Goal: Task Accomplishment & Management: Use online tool/utility

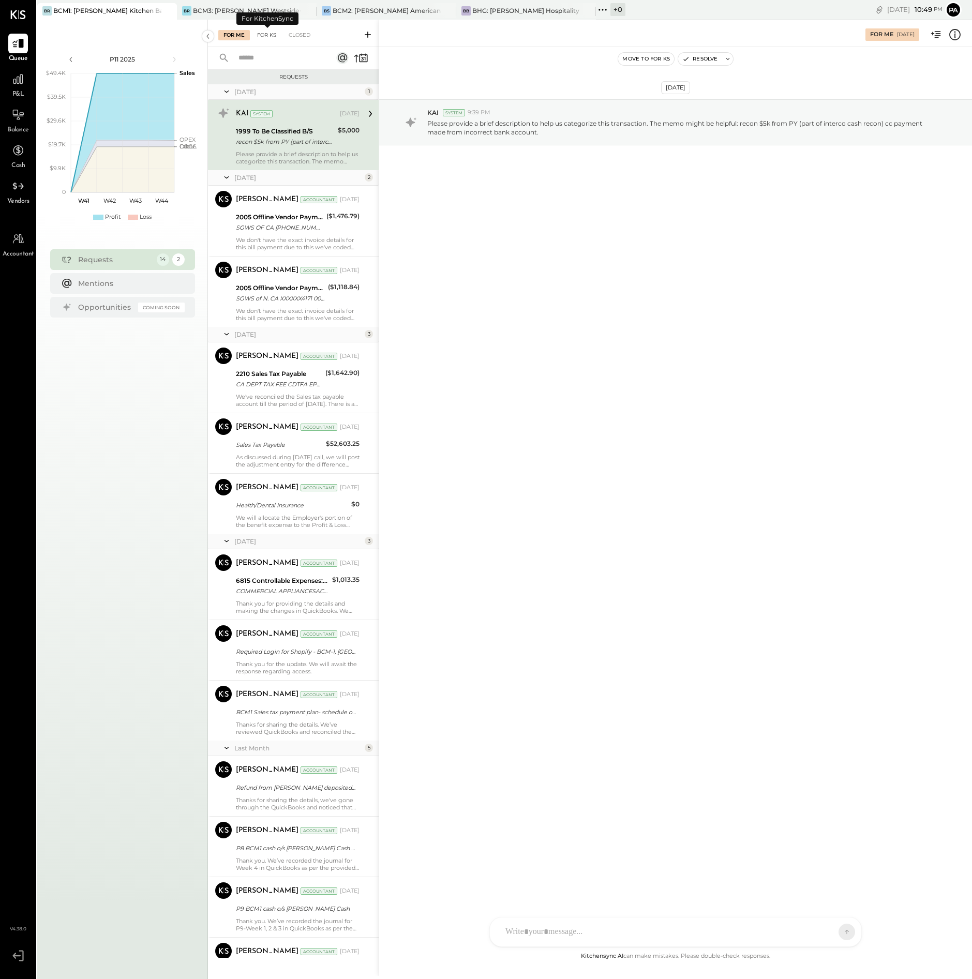
click at [267, 34] on div "For KS" at bounding box center [266, 35] width 29 height 10
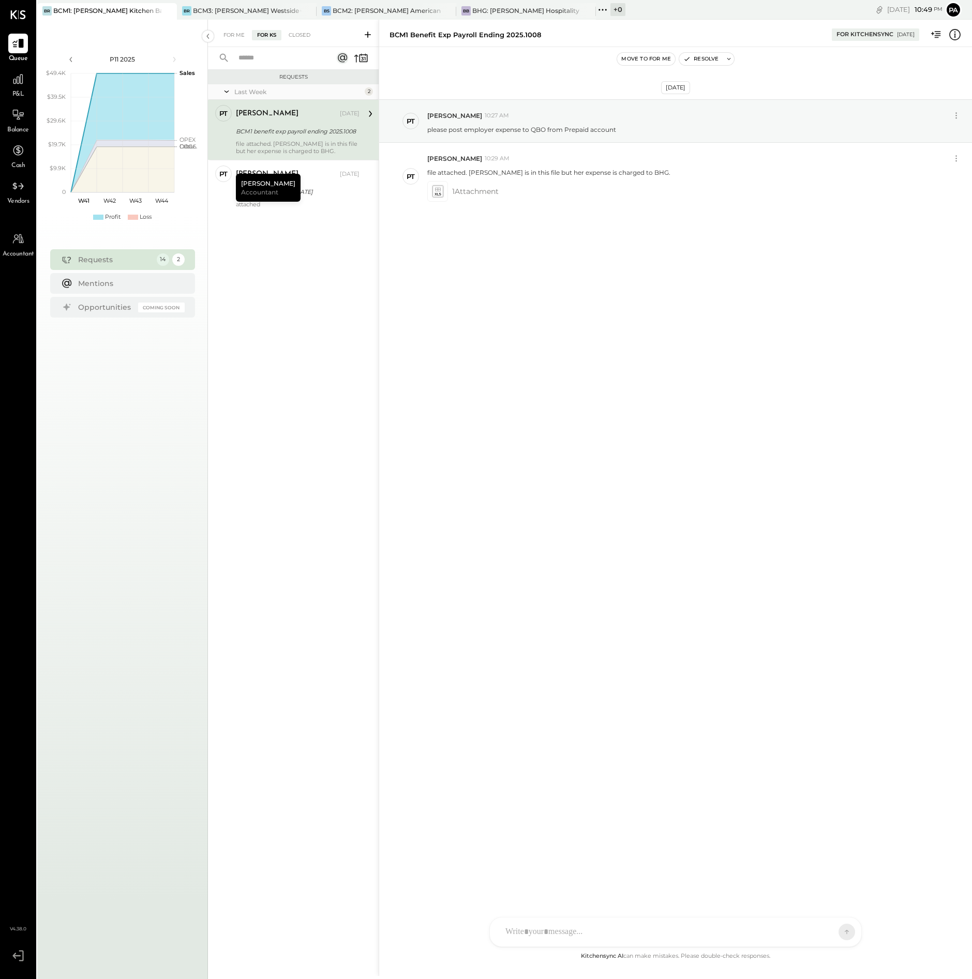
click at [367, 34] on icon at bounding box center [368, 34] width 10 height 10
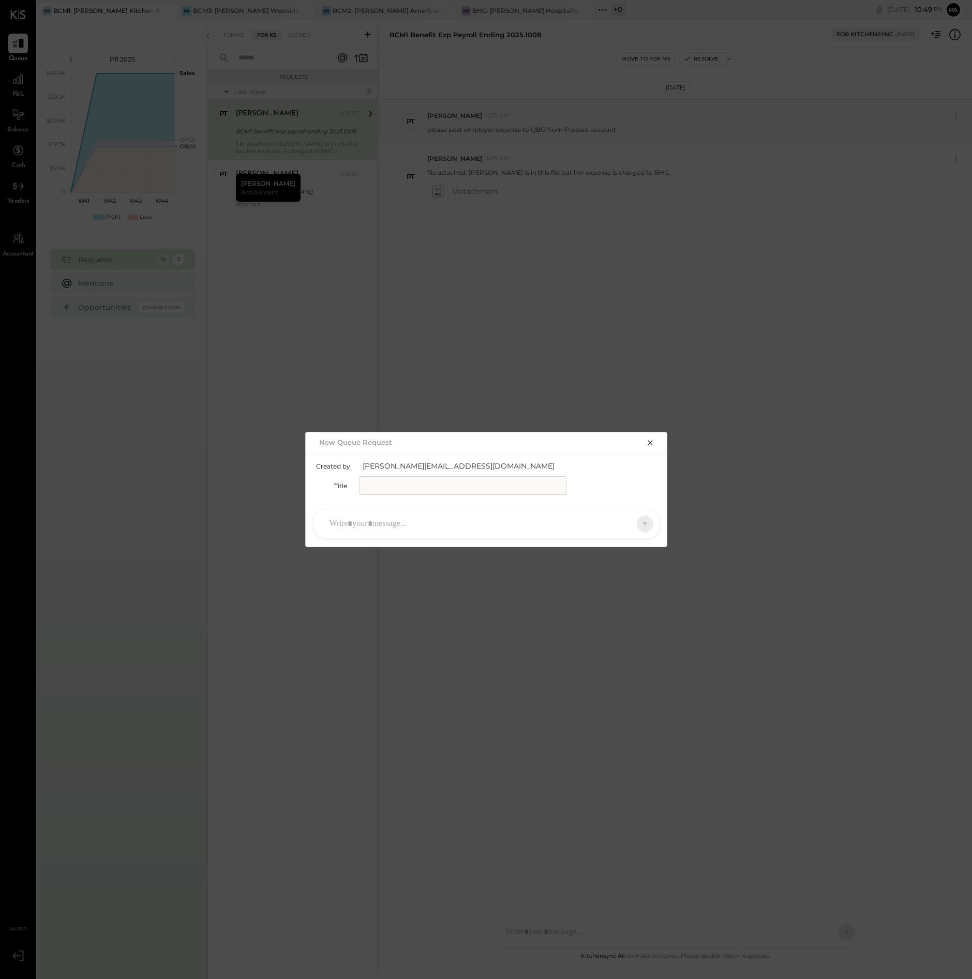
click at [387, 491] on input "text" at bounding box center [462, 485] width 207 height 19
drag, startPoint x: 418, startPoint y: 484, endPoint x: 453, endPoint y: 485, distance: 34.7
click at [453, 485] on input "**********" at bounding box center [462, 485] width 207 height 19
type input "**********"
click at [372, 520] on div at bounding box center [477, 524] width 306 height 23
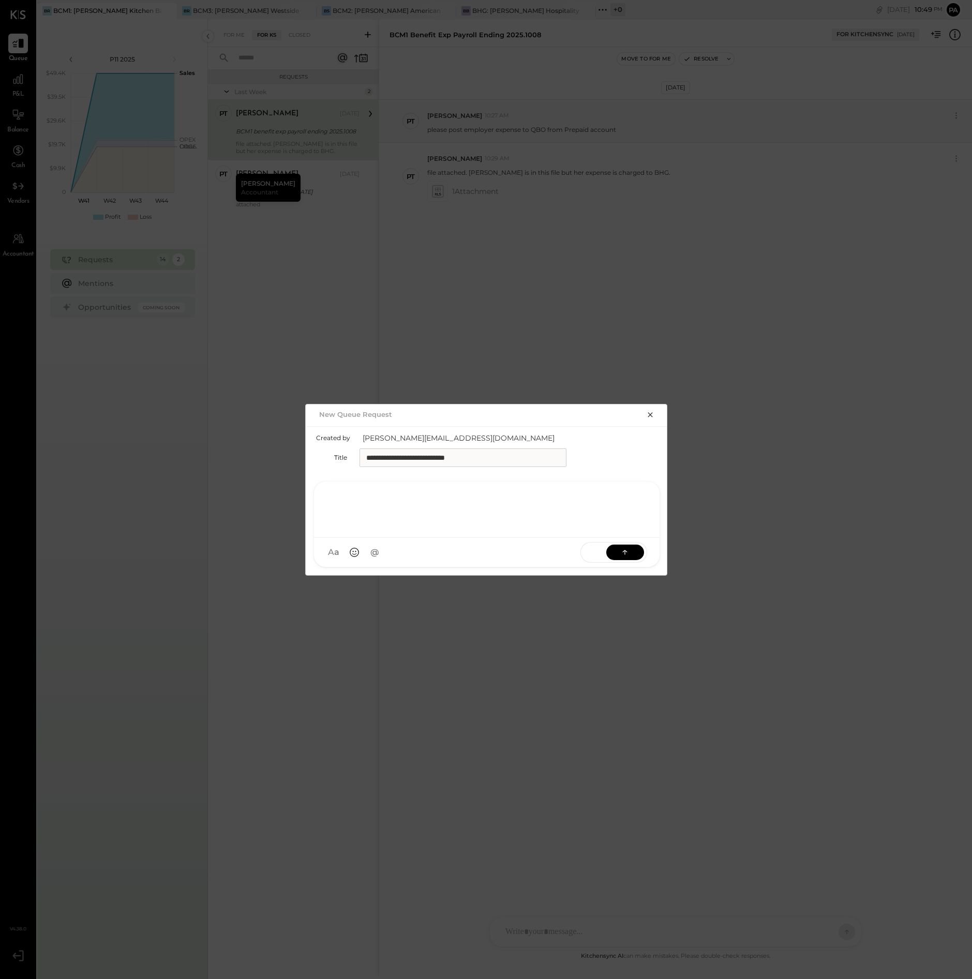
paste div
click at [621, 553] on icon at bounding box center [625, 552] width 10 height 10
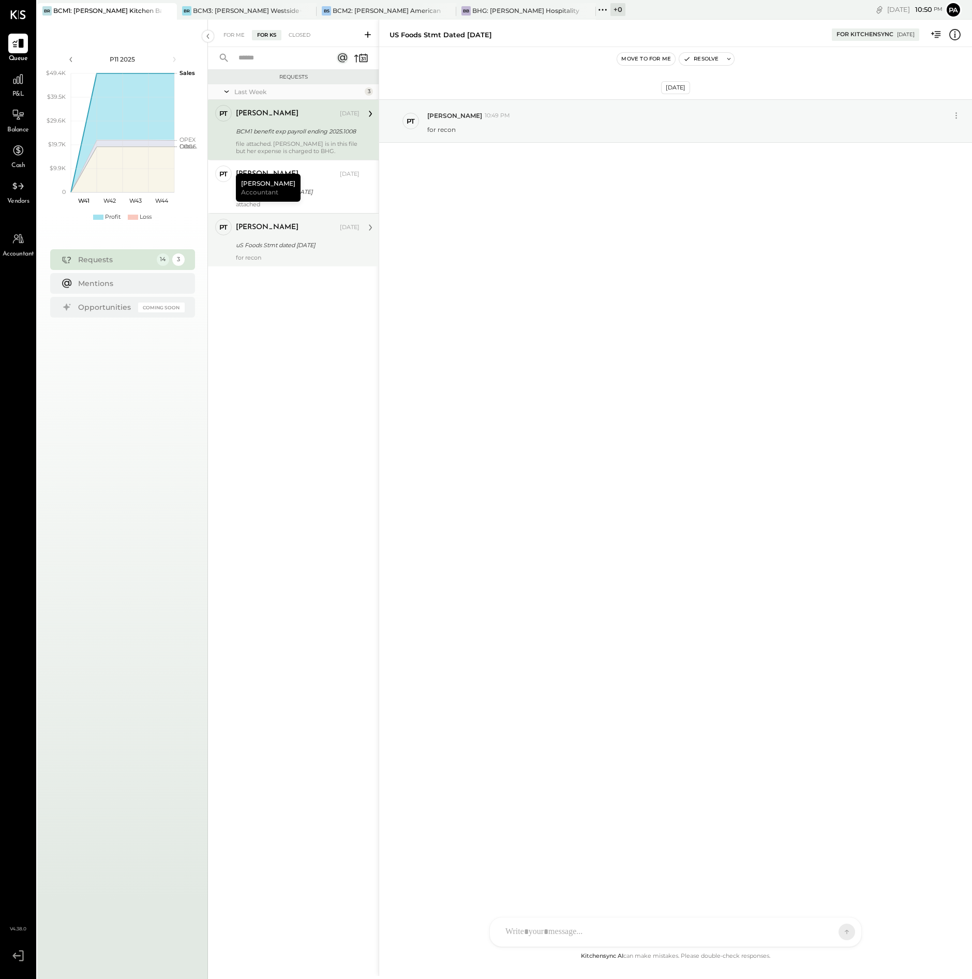
click at [283, 245] on div "uS Foods Stmt dated [DATE]" at bounding box center [296, 245] width 121 height 10
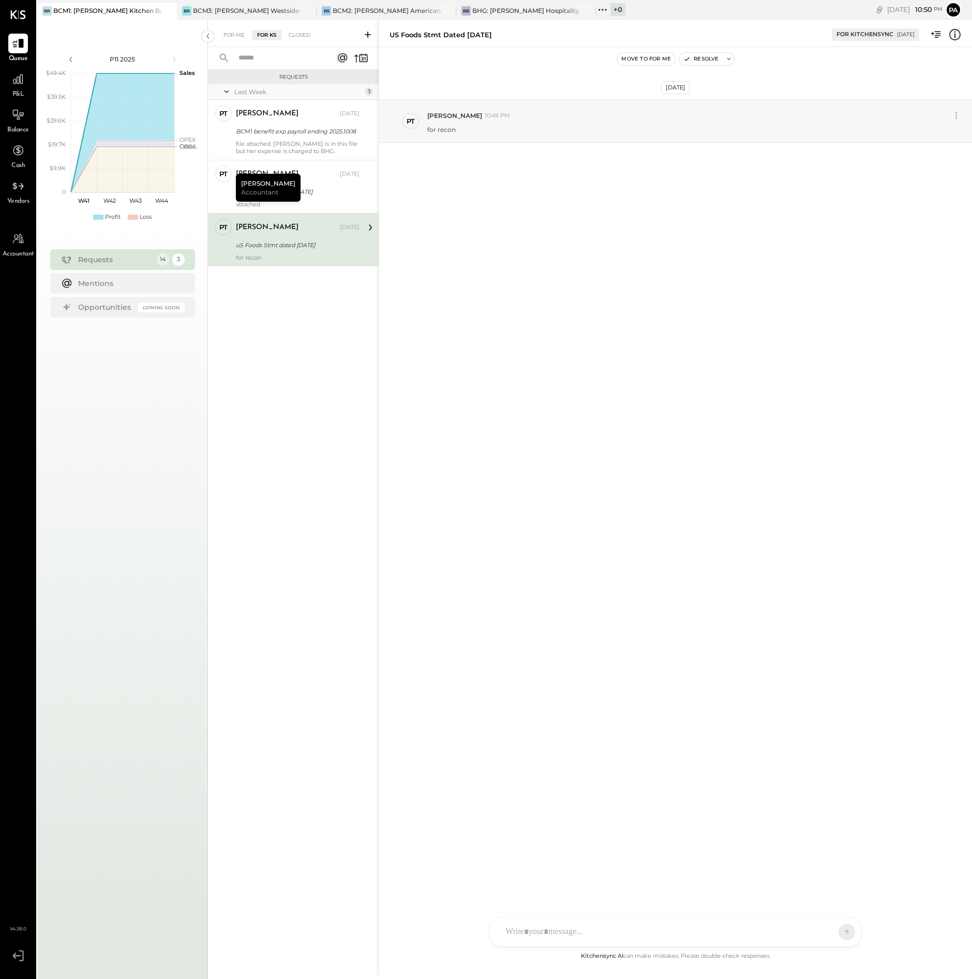
click at [370, 228] on icon at bounding box center [370, 227] width 13 height 13
click at [368, 227] on icon at bounding box center [370, 227] width 13 height 13
click at [936, 33] on icon at bounding box center [938, 34] width 6 height 7
click at [951, 38] on icon "Close panel" at bounding box center [954, 39] width 10 height 10
click at [728, 58] on icon at bounding box center [729, 59] width 4 height 2
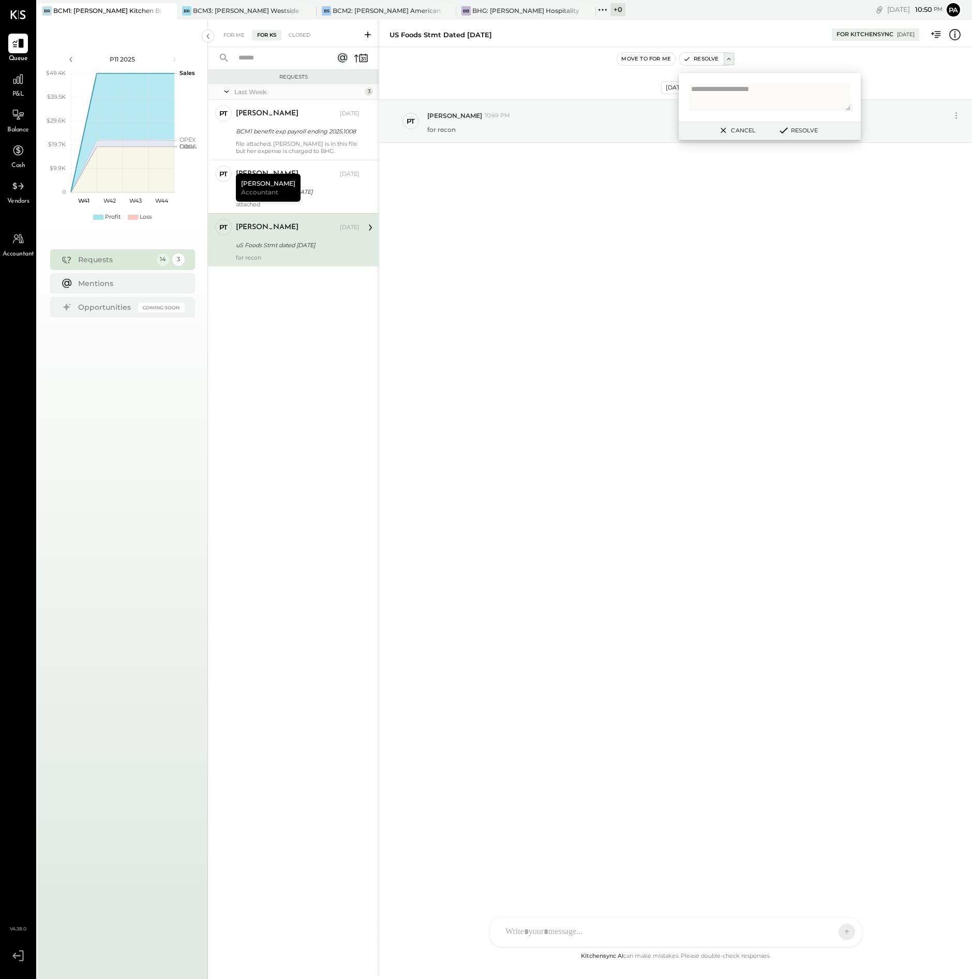
click at [482, 36] on div "uS Foods Stmt dated [DATE]" at bounding box center [440, 35] width 102 height 10
click at [622, 261] on div "[DATE] PT [PERSON_NAME] 10:49 PM for recon" at bounding box center [675, 498] width 593 height 903
click at [732, 128] on button "Cancel" at bounding box center [736, 130] width 44 height 13
drag, startPoint x: 237, startPoint y: 223, endPoint x: 557, endPoint y: 298, distance: 327.9
click at [557, 298] on div "[DATE] PT [PERSON_NAME] 10:49 PM for recon" at bounding box center [675, 498] width 593 height 903
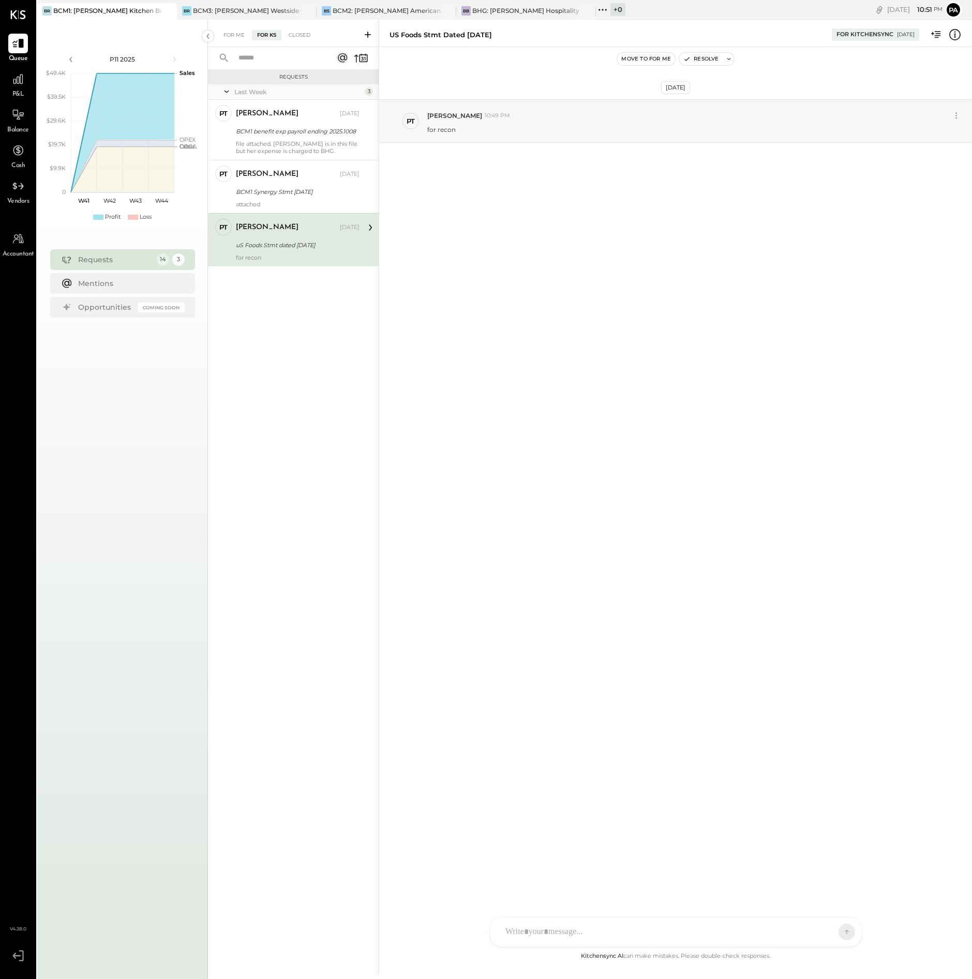
click at [955, 35] on icon at bounding box center [954, 34] width 13 height 13
click at [648, 224] on div "For Me For KS Closed Requests Last Week 3 PT [PERSON_NAME] Accountant [PERSON_N…" at bounding box center [590, 498] width 764 height 956
click at [726, 59] on icon at bounding box center [728, 58] width 7 height 7
type textarea "**********"
click at [807, 127] on button "Resolve" at bounding box center [797, 130] width 47 height 12
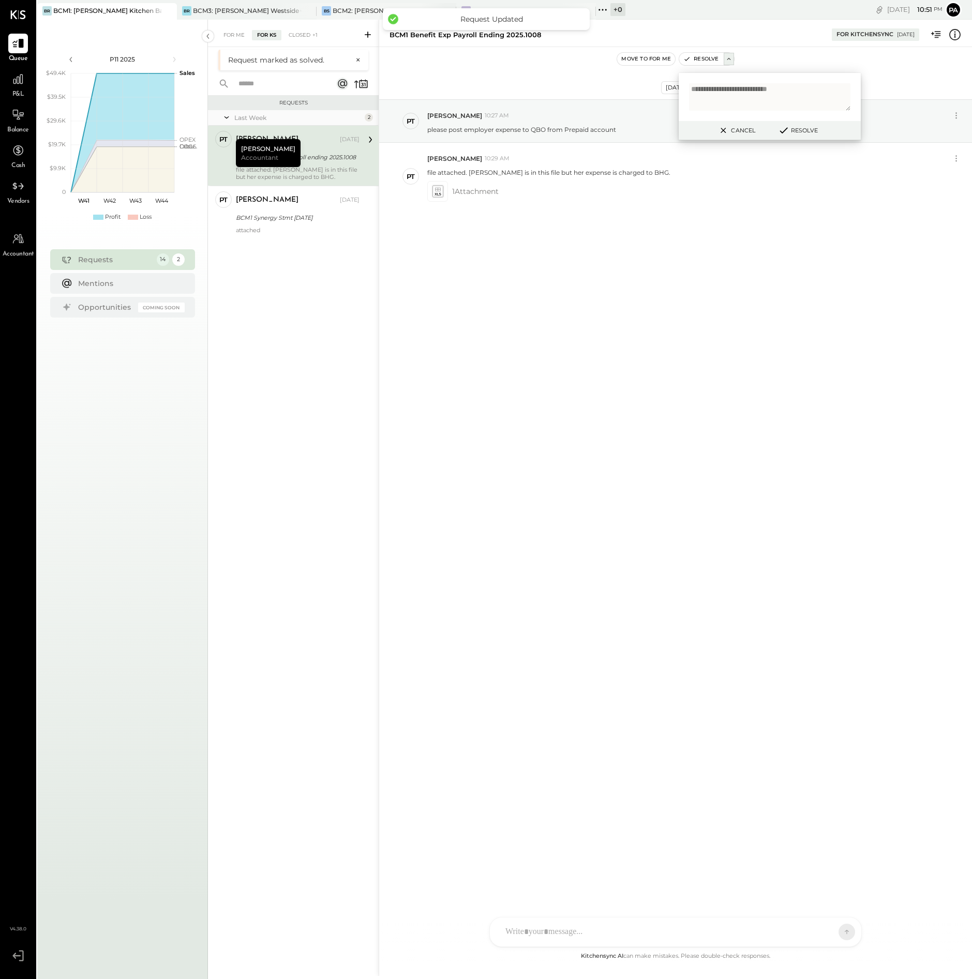
click at [364, 7] on div "BCM2: [PERSON_NAME] American Cooking" at bounding box center [387, 10] width 108 height 9
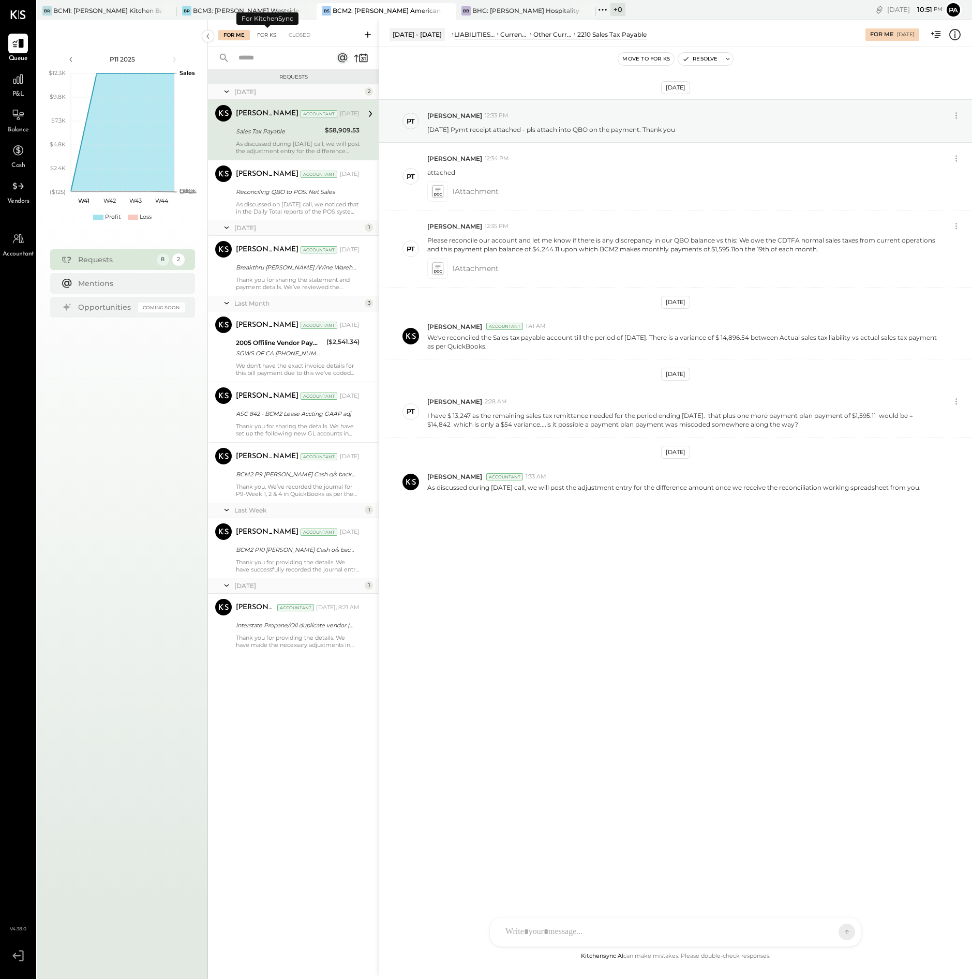
click at [270, 35] on div "For KS" at bounding box center [266, 35] width 29 height 10
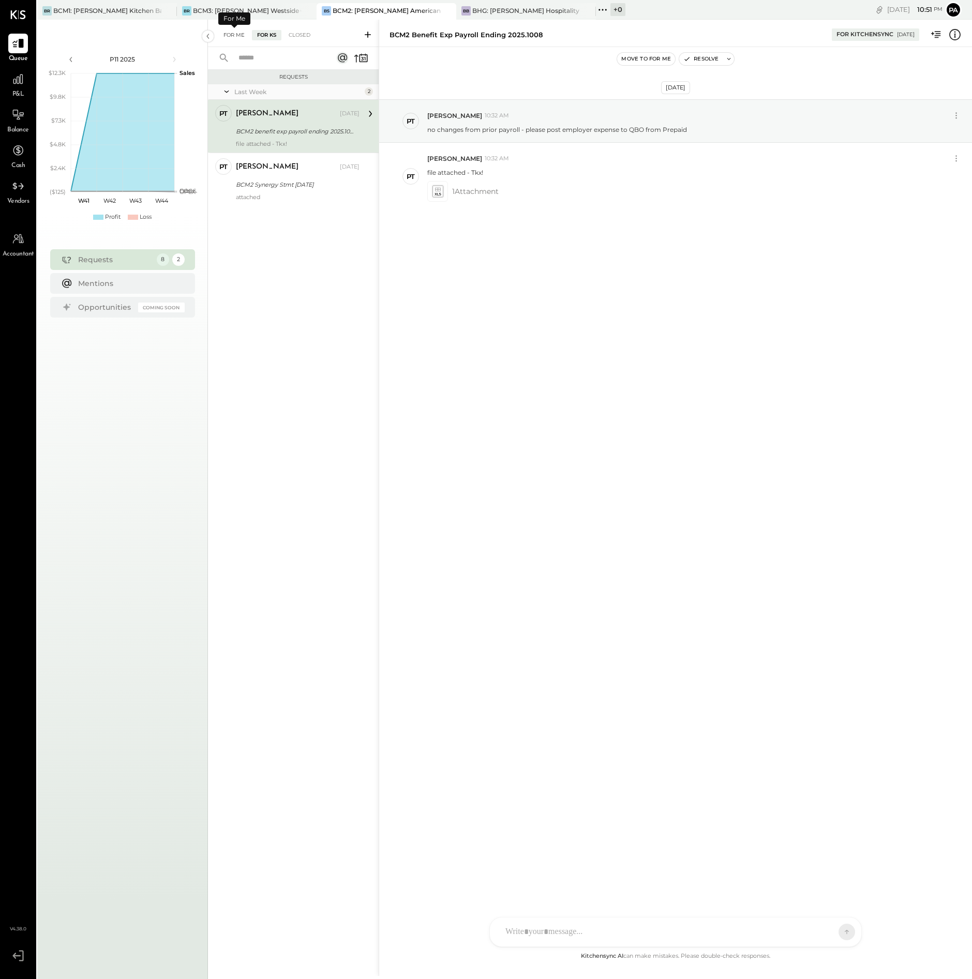
click at [232, 34] on div "For Me" at bounding box center [234, 35] width 32 height 10
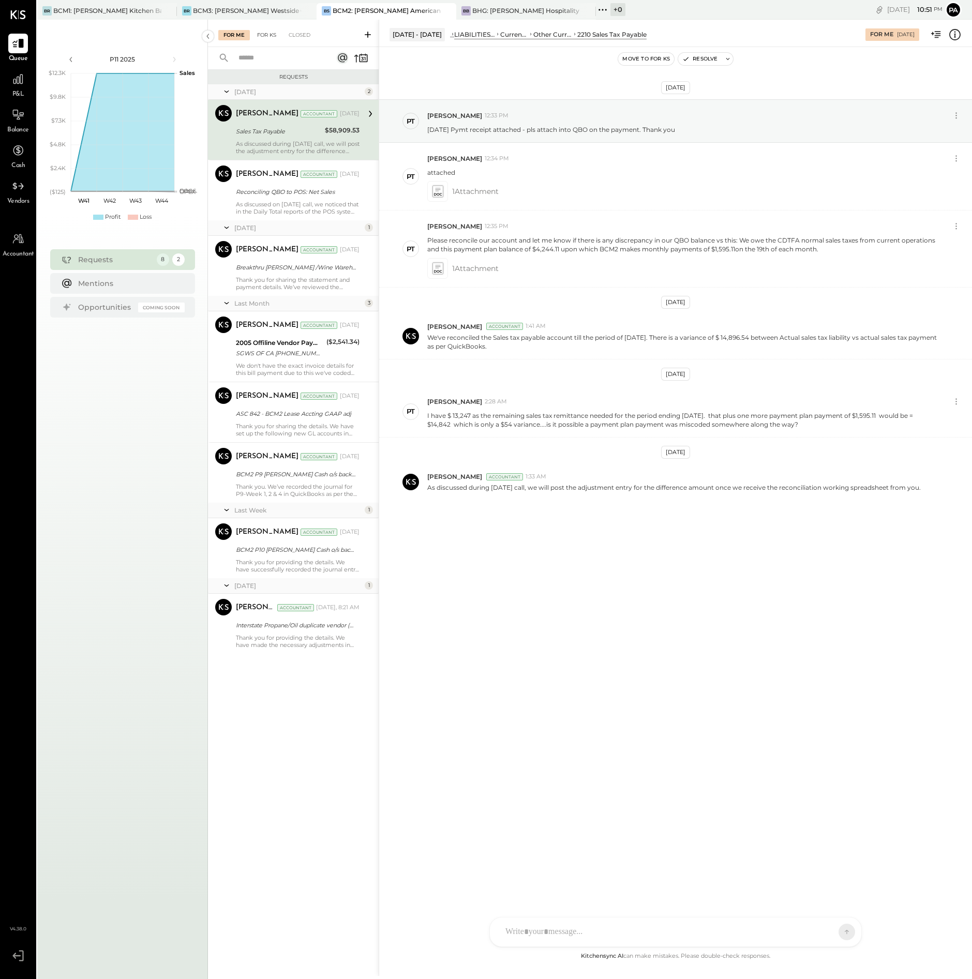
click at [269, 34] on div "For KS" at bounding box center [266, 35] width 29 height 10
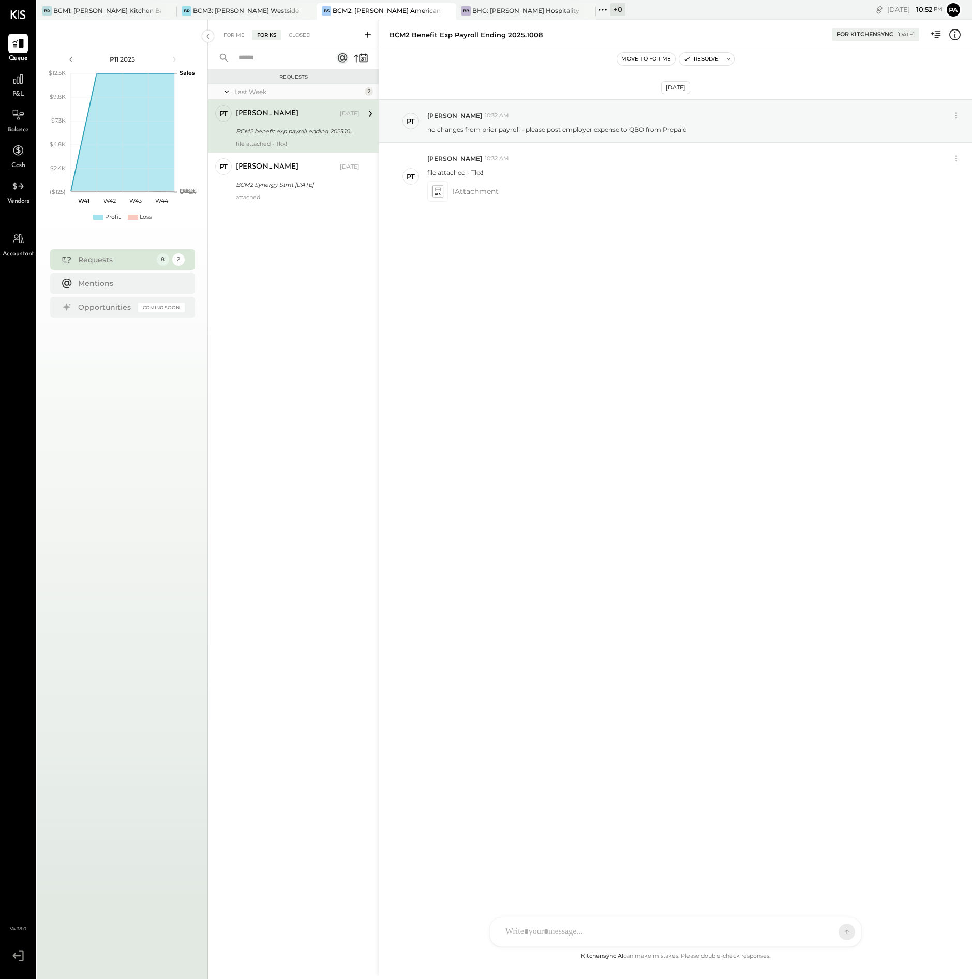
click at [365, 33] on icon at bounding box center [368, 34] width 10 height 10
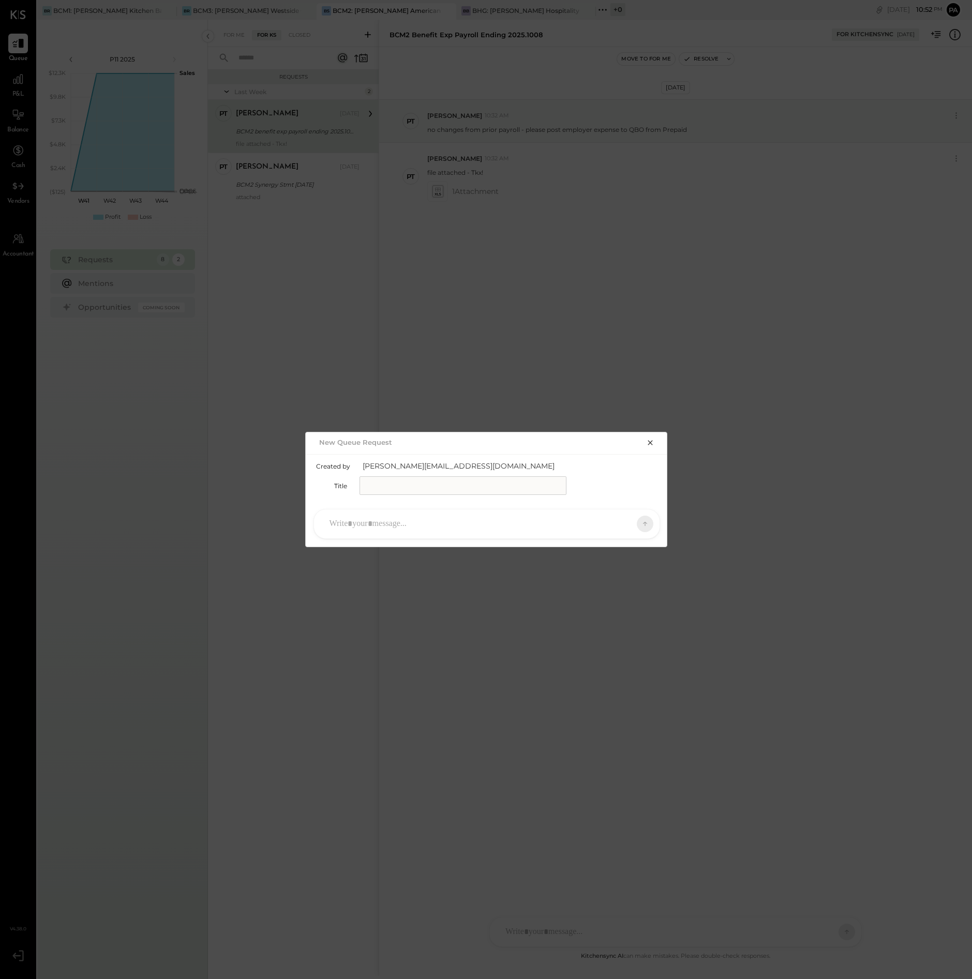
click at [383, 482] on input "text" at bounding box center [462, 485] width 207 height 19
paste input "*********"
drag, startPoint x: 401, startPoint y: 486, endPoint x: 350, endPoint y: 490, distance: 51.3
click at [350, 487] on div "Title *********" at bounding box center [486, 485] width 341 height 19
type input "*********"
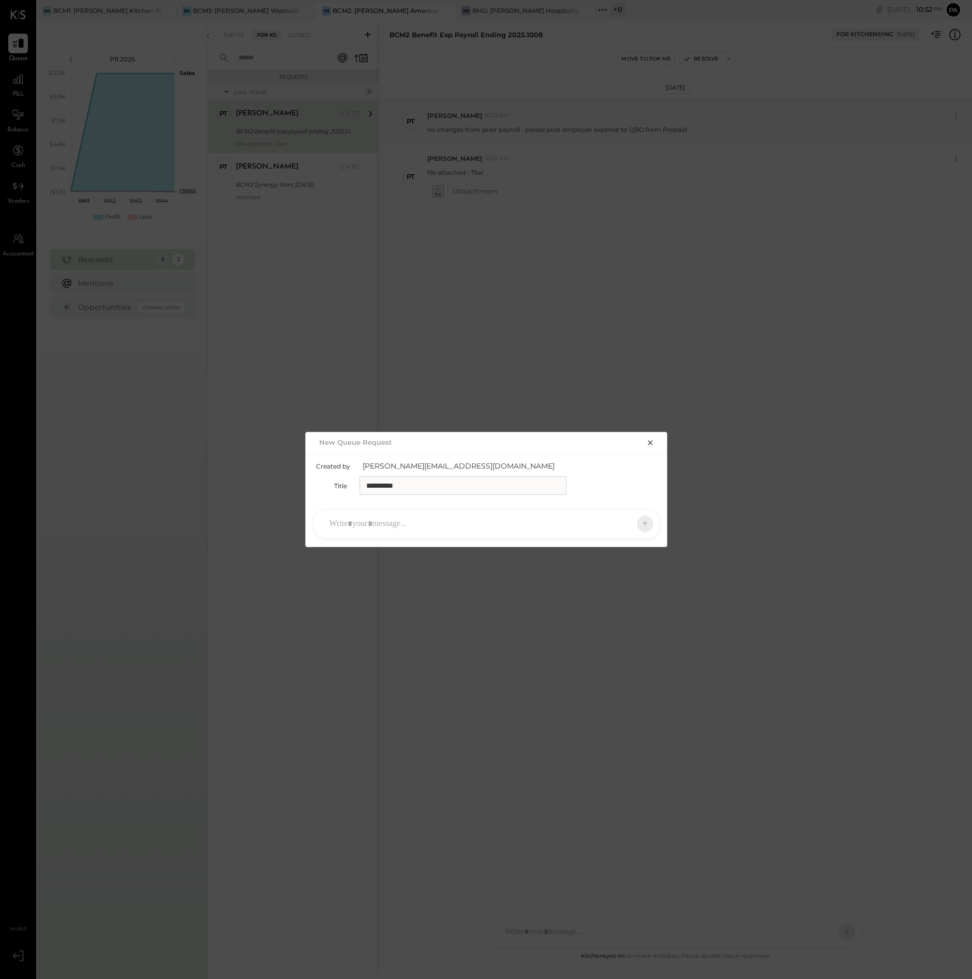
click at [334, 523] on div at bounding box center [477, 524] width 306 height 23
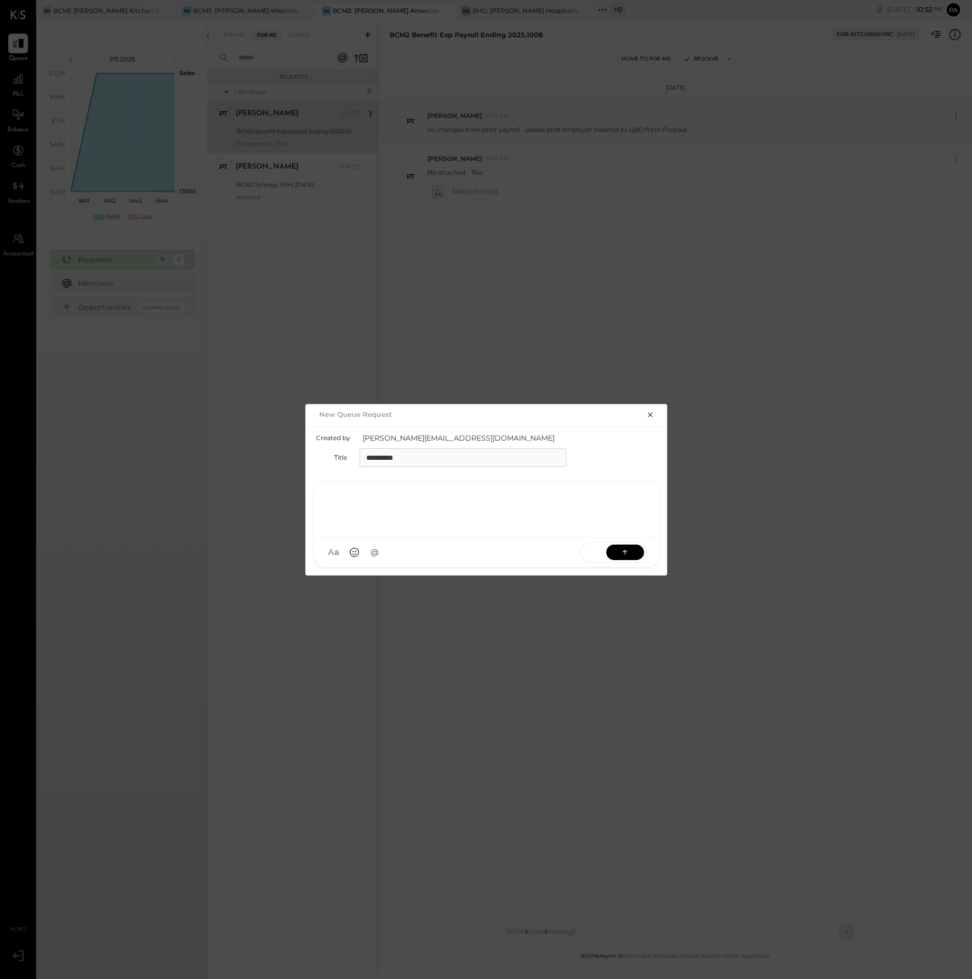
paste div
drag, startPoint x: 404, startPoint y: 456, endPoint x: 339, endPoint y: 457, distance: 64.7
click at [339, 457] on div "Title *********" at bounding box center [486, 457] width 341 height 19
type input "*"
type input "**********"
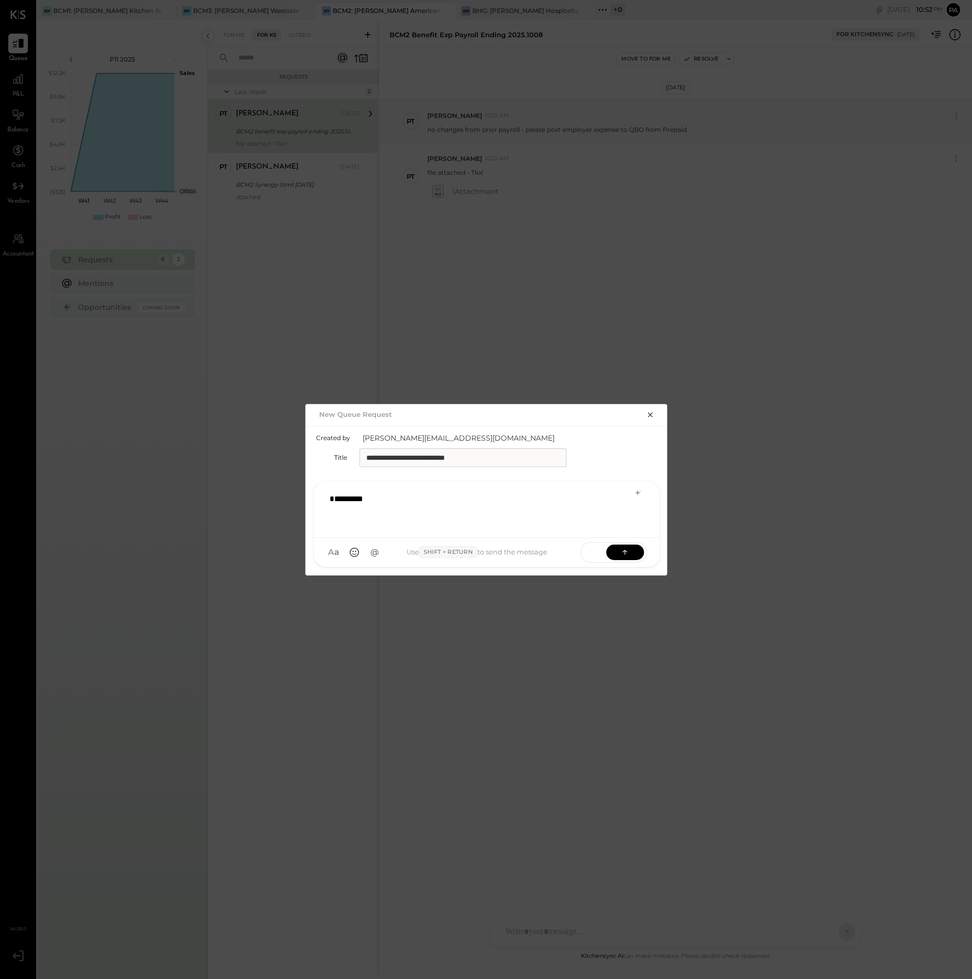
click at [388, 502] on div "*********" at bounding box center [486, 508] width 325 height 41
click at [618, 552] on button at bounding box center [625, 552] width 38 height 16
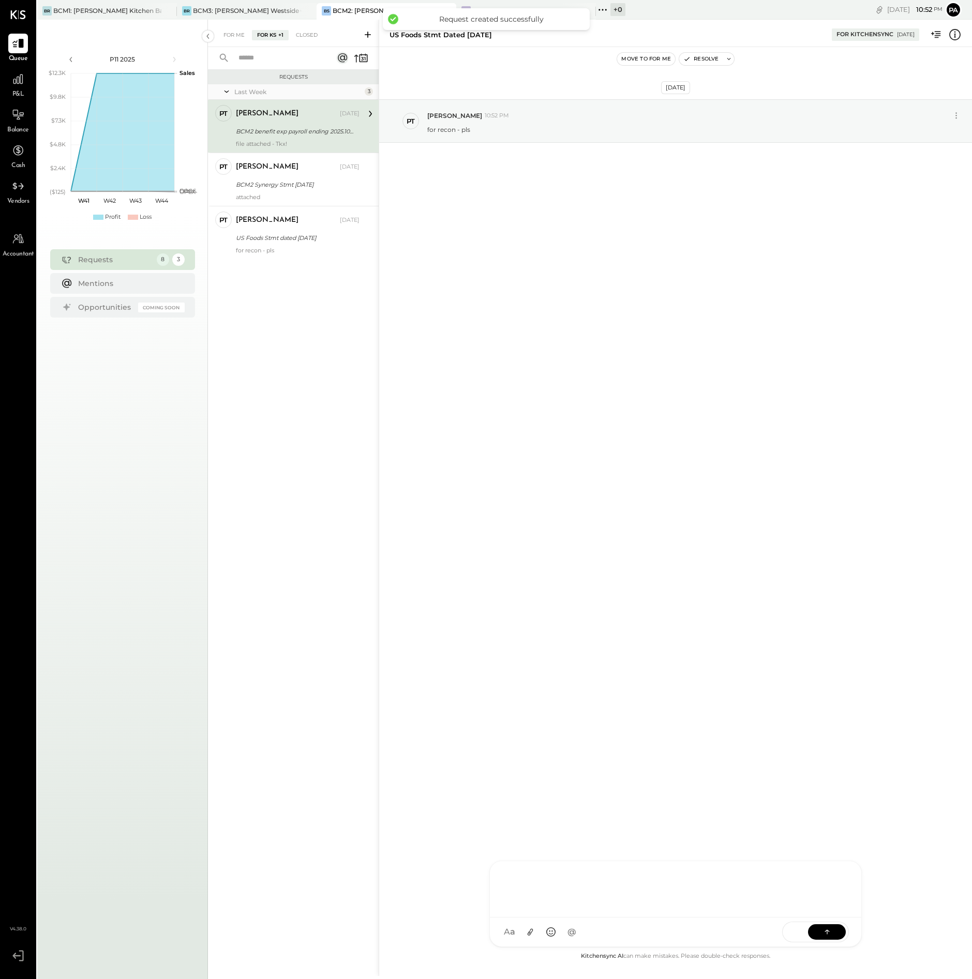
click at [576, 909] on div at bounding box center [675, 887] width 351 height 41
click at [530, 933] on icon at bounding box center [531, 932] width 6 height 7
click at [528, 931] on icon at bounding box center [530, 932] width 11 height 11
click at [825, 930] on icon at bounding box center [827, 931] width 10 height 10
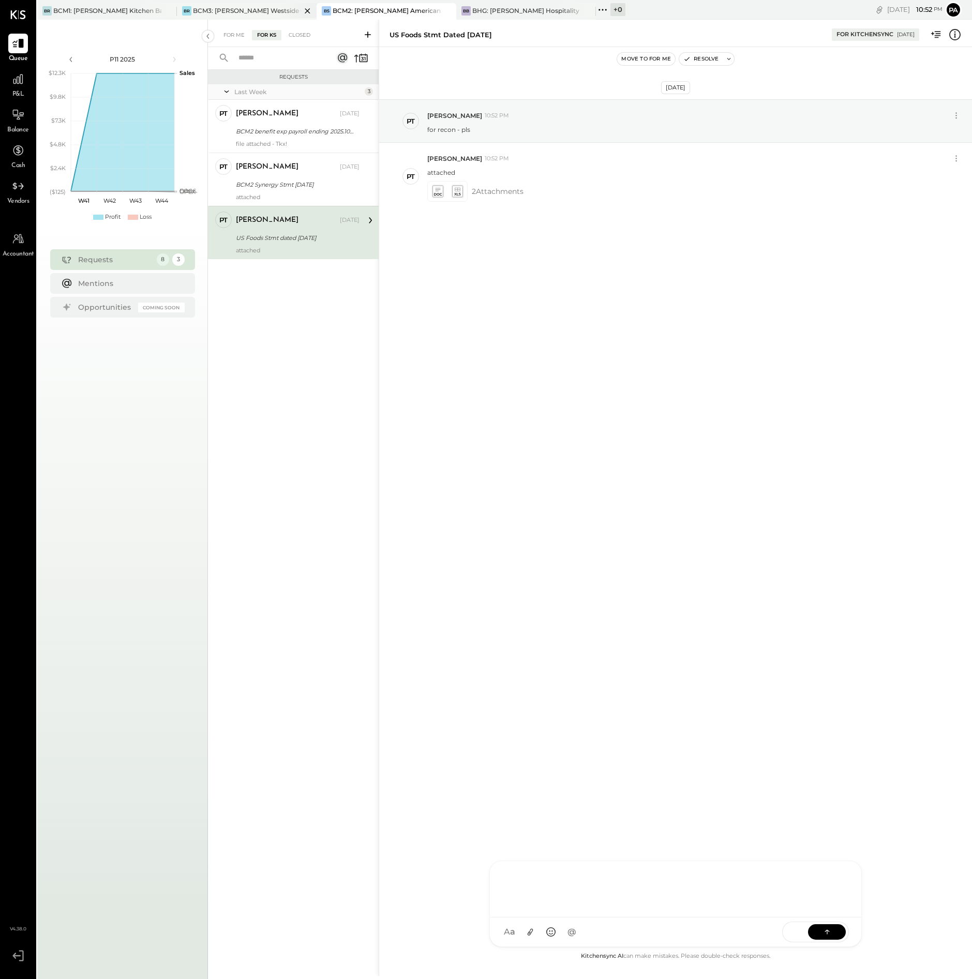
click at [246, 10] on div "BCM3: [PERSON_NAME] Westside Grill" at bounding box center [247, 10] width 108 height 9
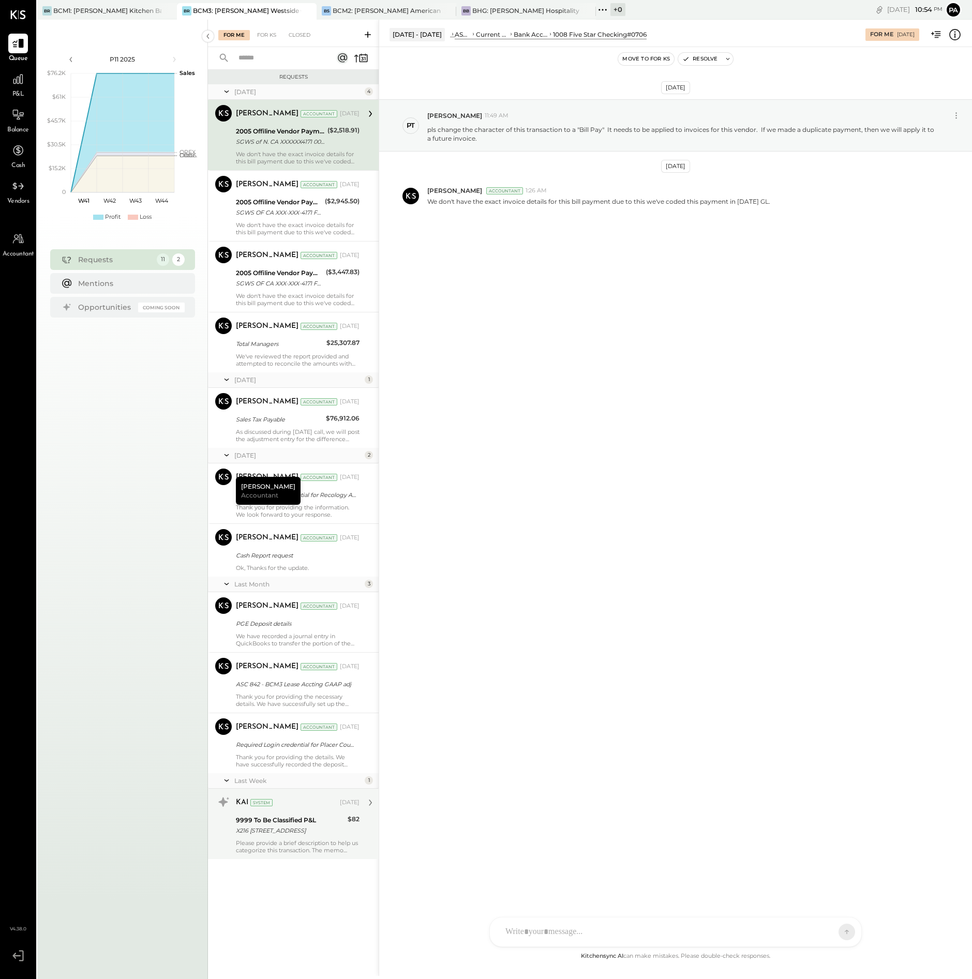
click at [282, 831] on div "X216 [STREET_ADDRESS]" at bounding box center [290, 831] width 109 height 10
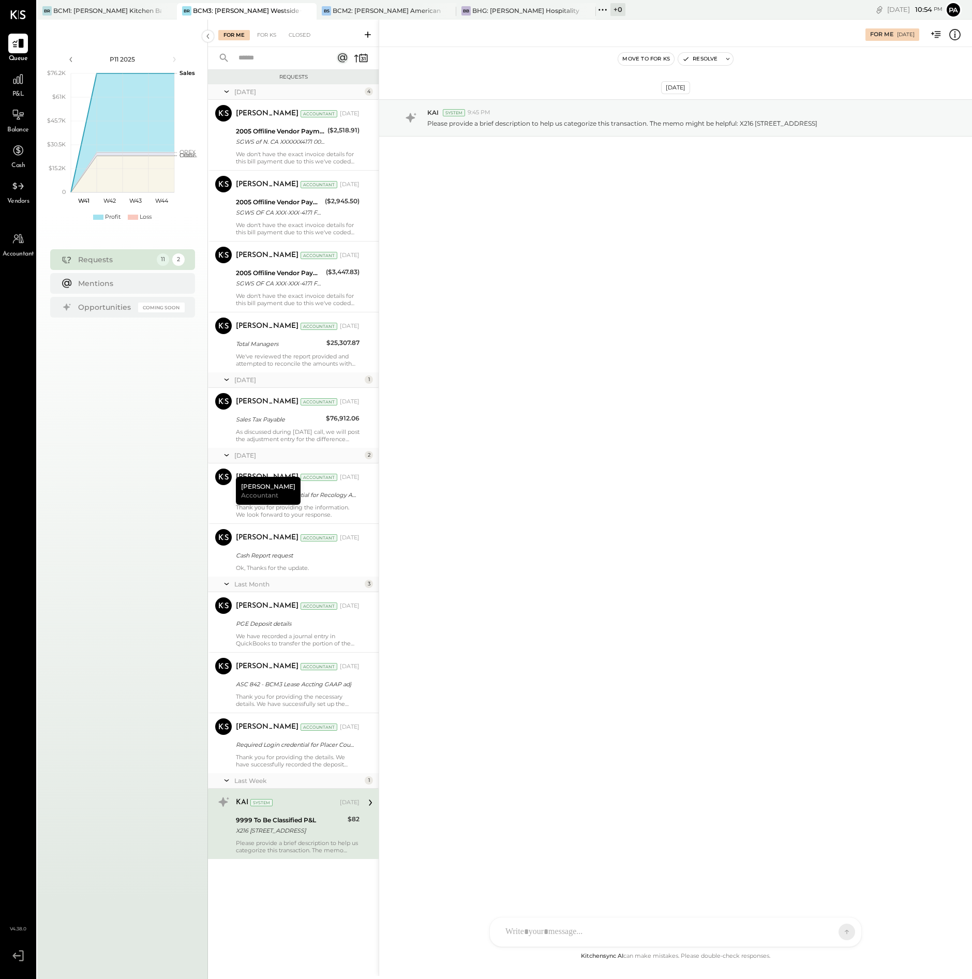
click at [370, 800] on icon at bounding box center [370, 802] width 13 height 13
click at [323, 560] on div "Cash Report request" at bounding box center [296, 555] width 121 height 10
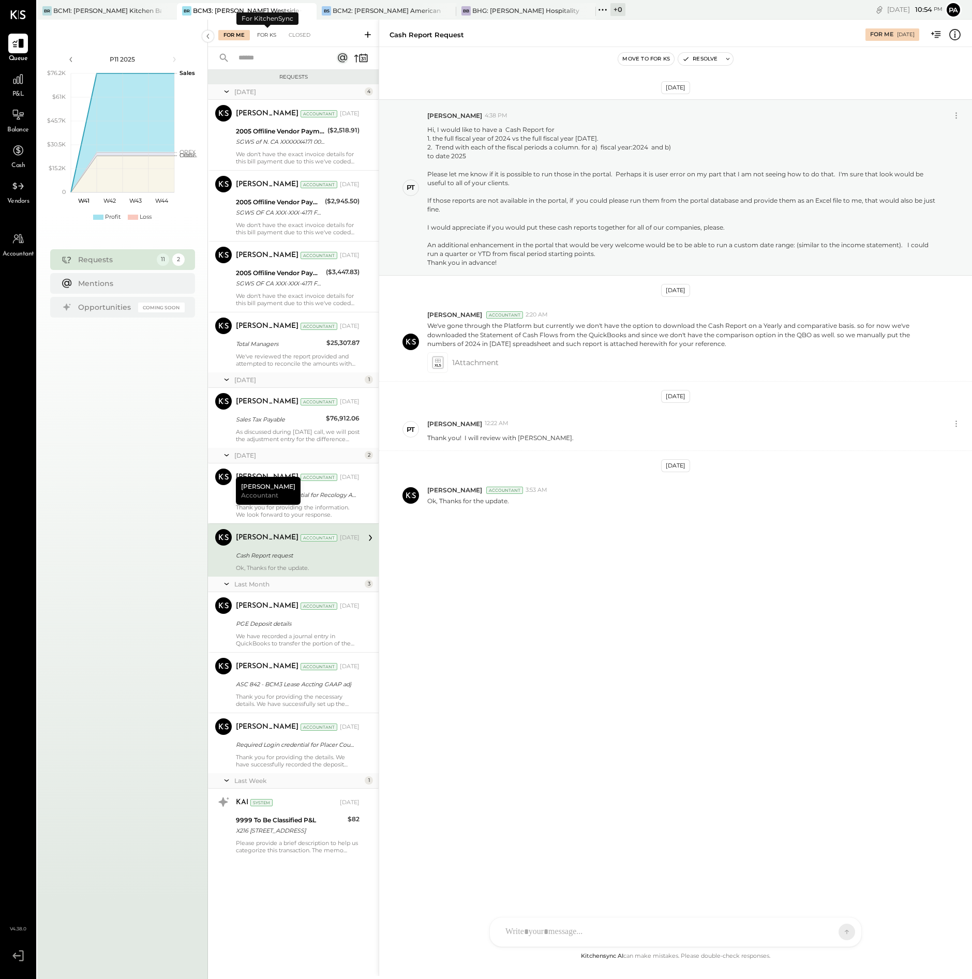
click at [271, 33] on div "For KS" at bounding box center [266, 35] width 29 height 10
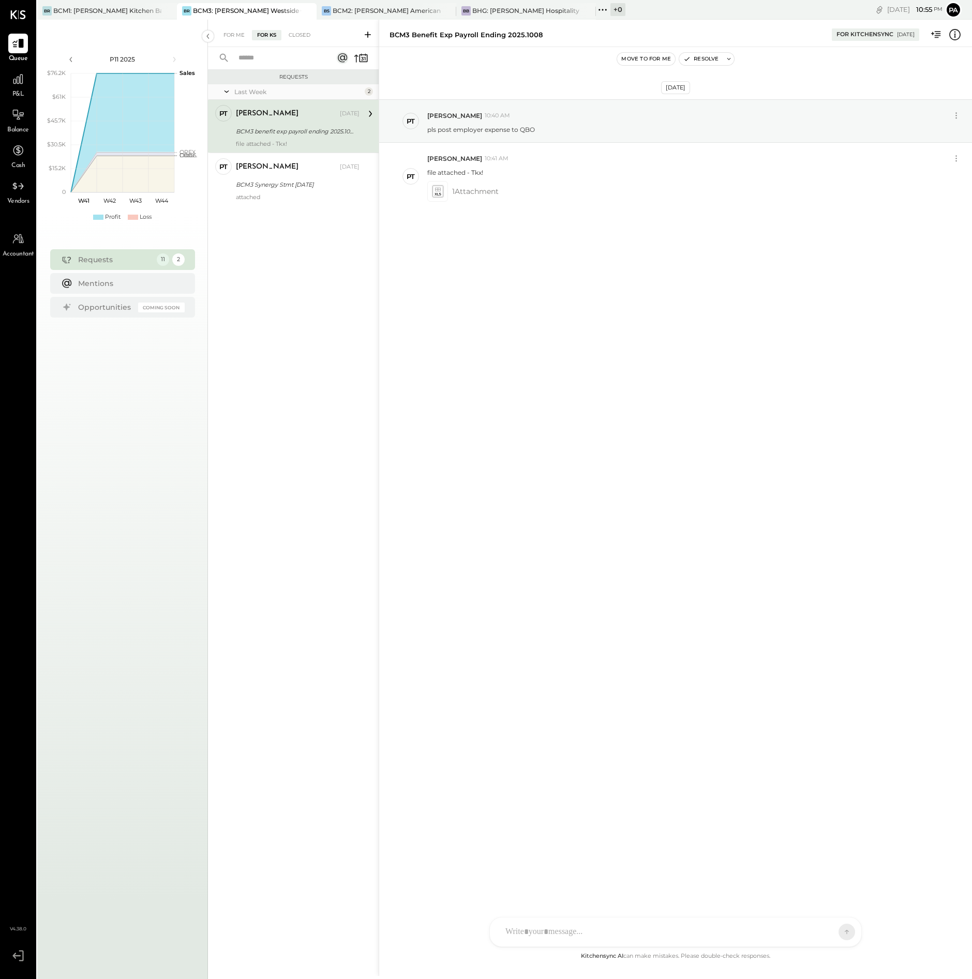
click at [367, 33] on icon at bounding box center [368, 34] width 10 height 10
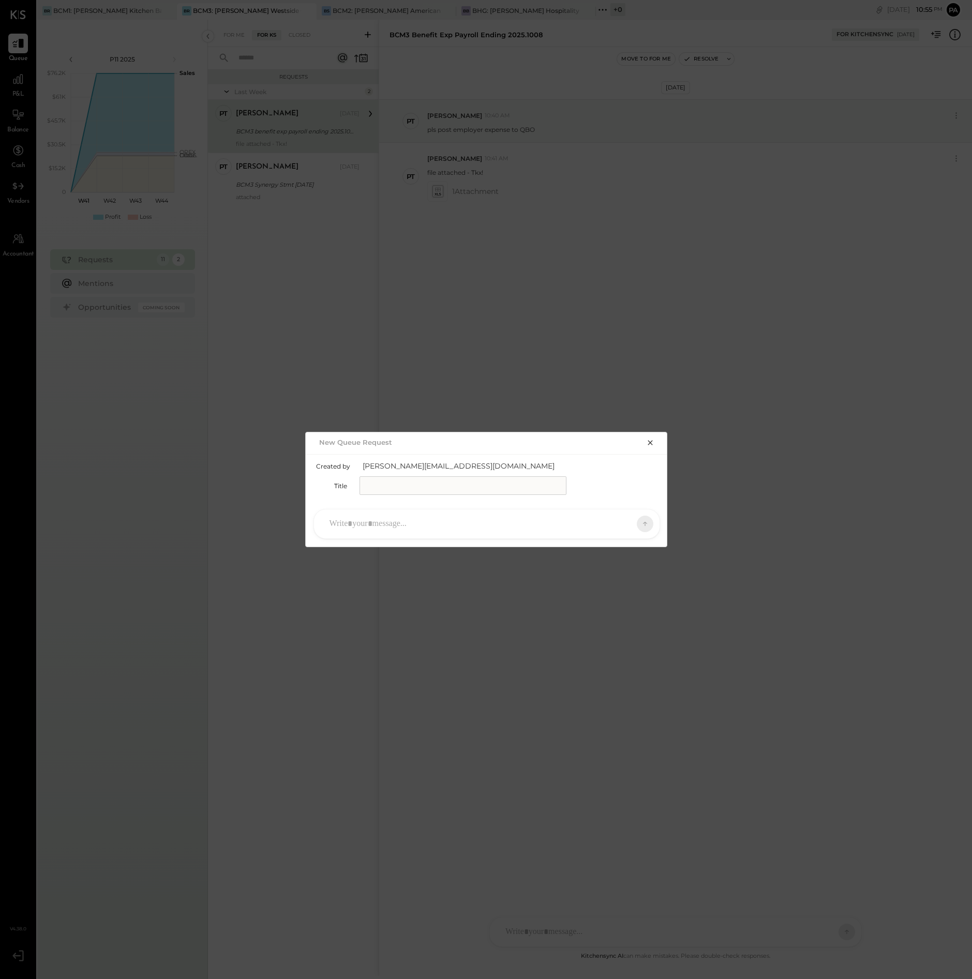
click at [378, 487] on input "text" at bounding box center [462, 485] width 207 height 19
type input "**********"
click at [384, 520] on div at bounding box center [477, 524] width 306 height 23
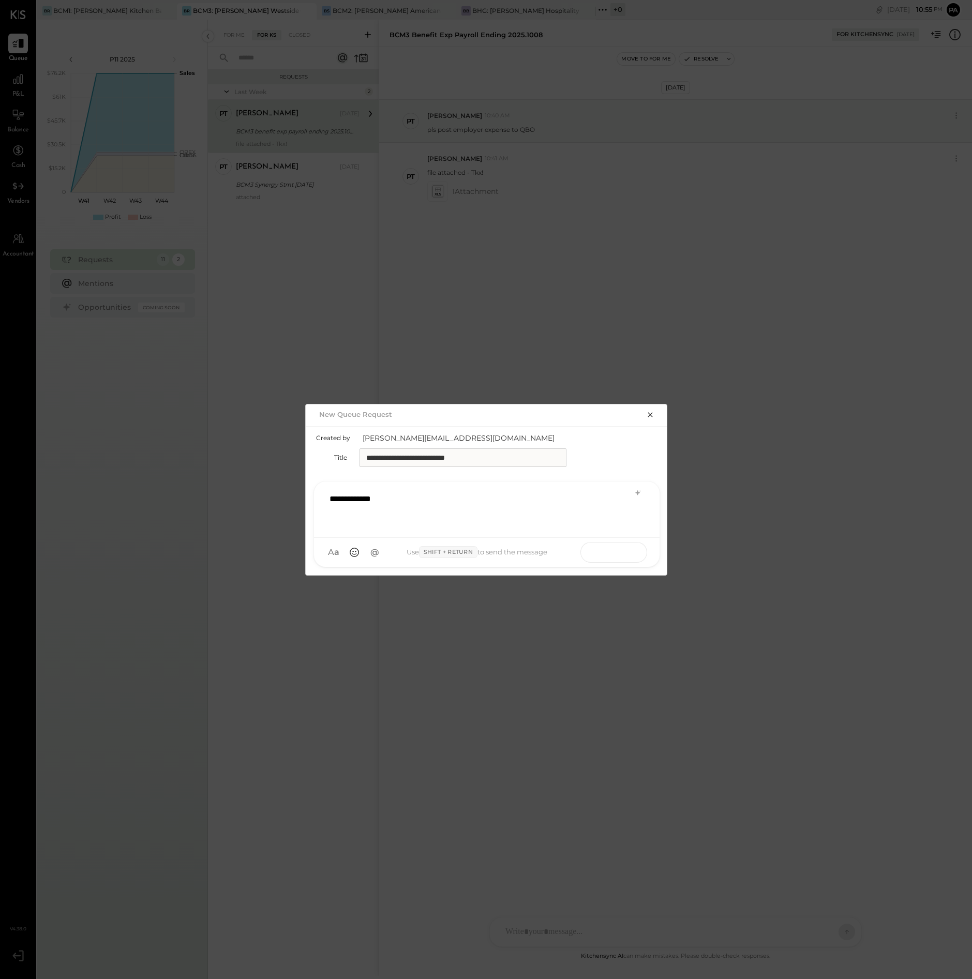
click at [625, 550] on icon at bounding box center [625, 552] width 1 height 4
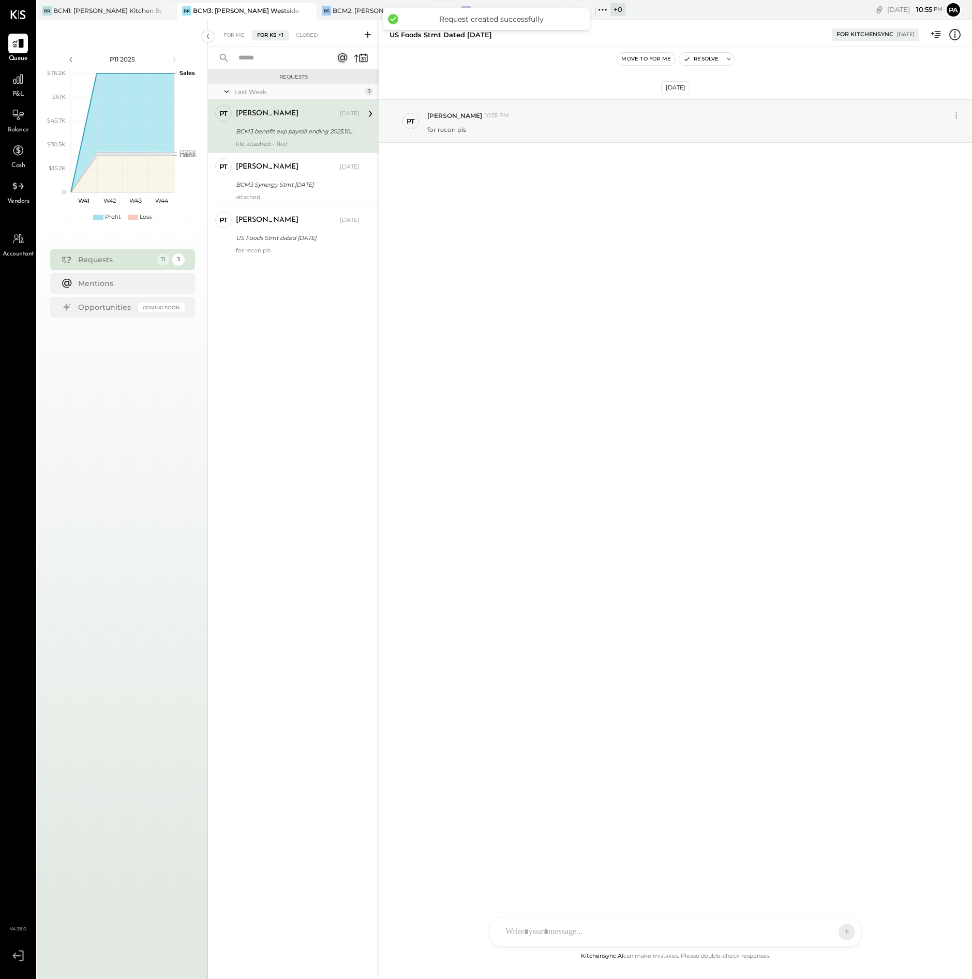
click at [563, 929] on div at bounding box center [666, 932] width 332 height 23
click at [529, 931] on icon at bounding box center [530, 932] width 11 height 11
click at [528, 931] on icon at bounding box center [530, 932] width 11 height 11
click at [830, 931] on icon at bounding box center [827, 931] width 10 height 10
